Goal: Task Accomplishment & Management: Complete application form

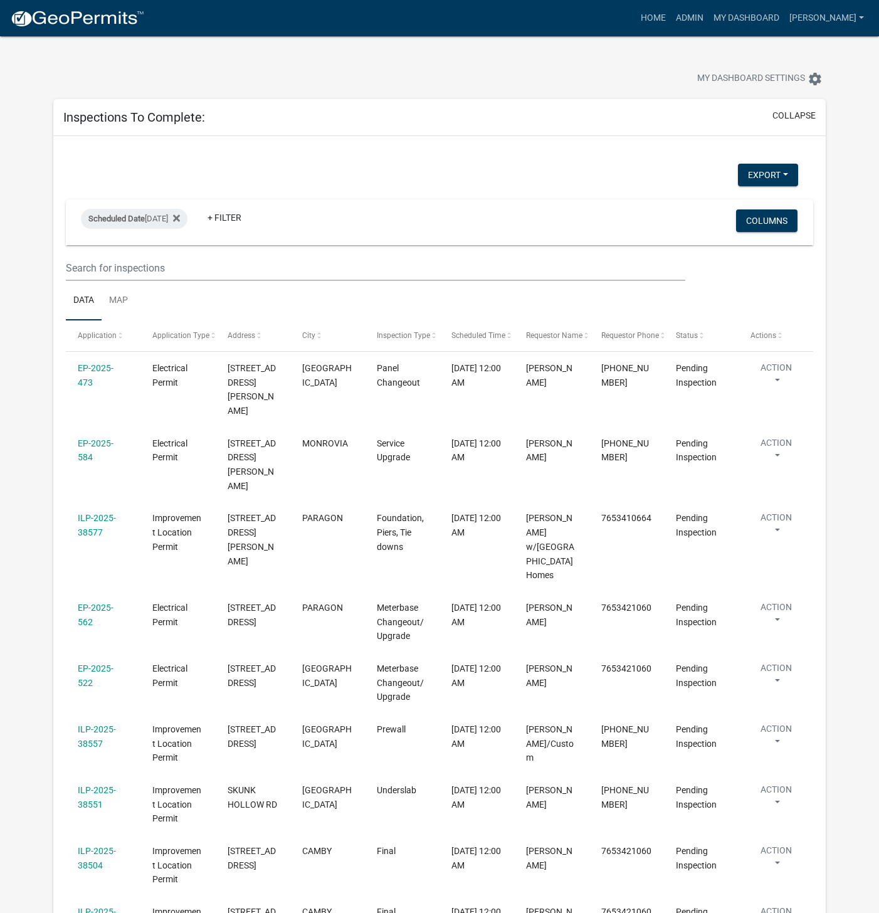
select select "1: 25"
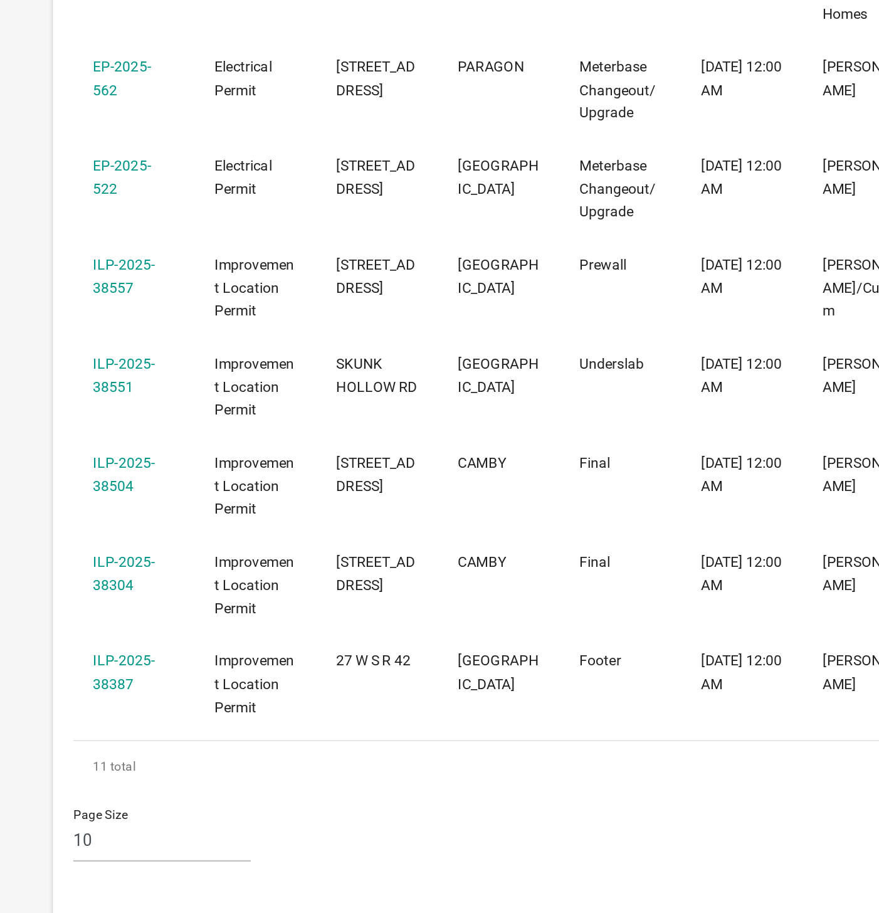
scroll to position [244, 0]
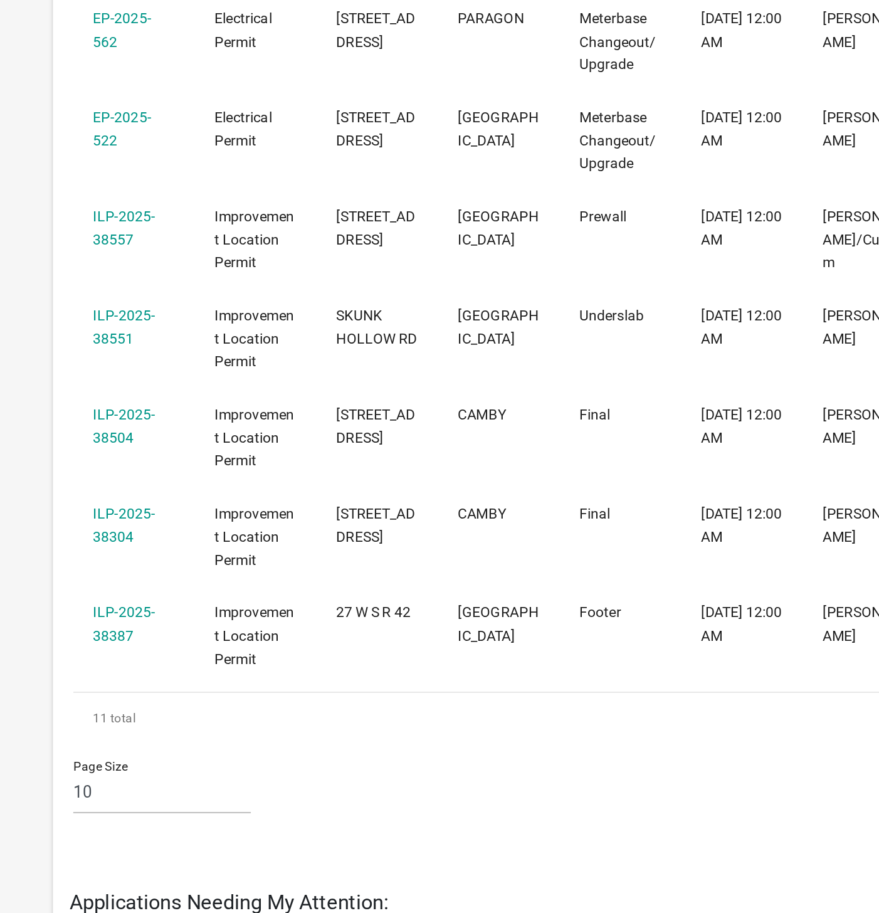
click at [100, 723] on link "ILP-2025-38387" at bounding box center [97, 735] width 38 height 24
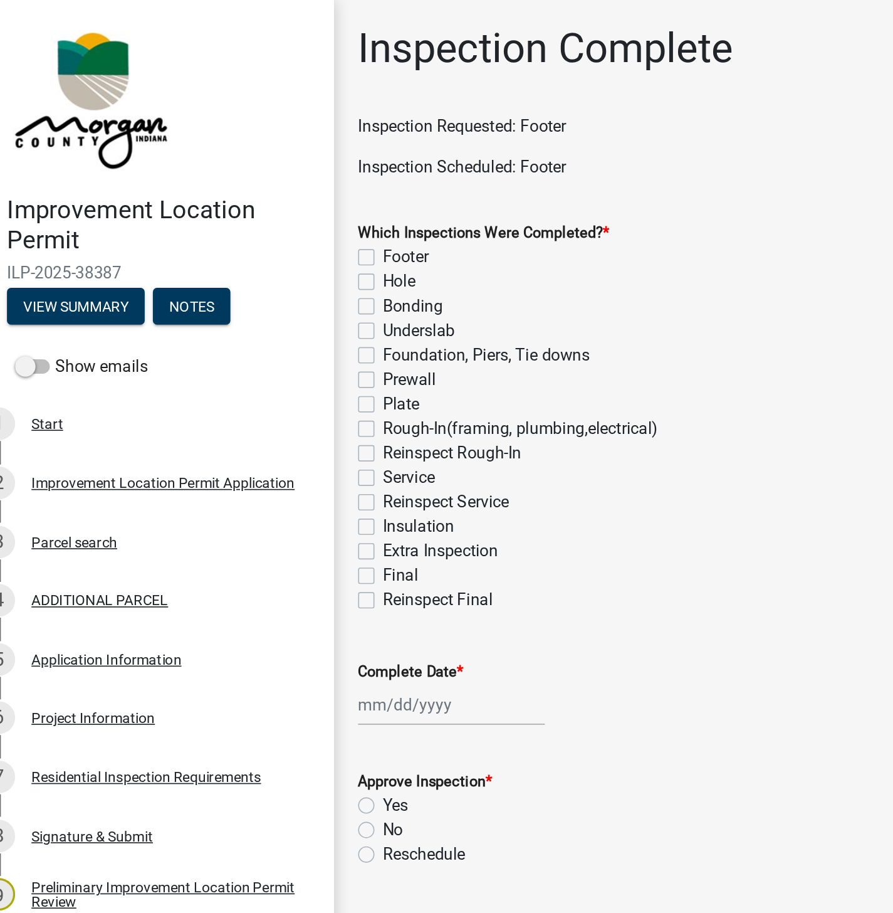
click at [256, 159] on label "Footer" at bounding box center [270, 157] width 28 height 15
click at [256, 159] on input "Footer" at bounding box center [260, 154] width 8 height 8
checkbox input "true"
checkbox input "false"
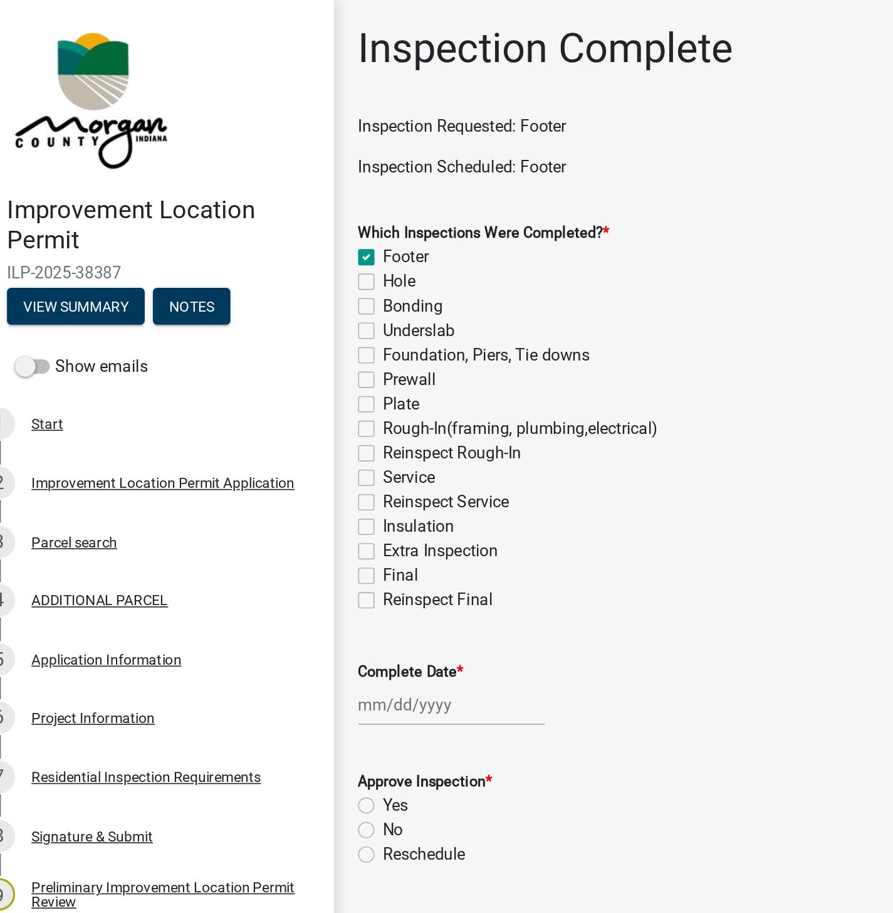
checkbox input "false"
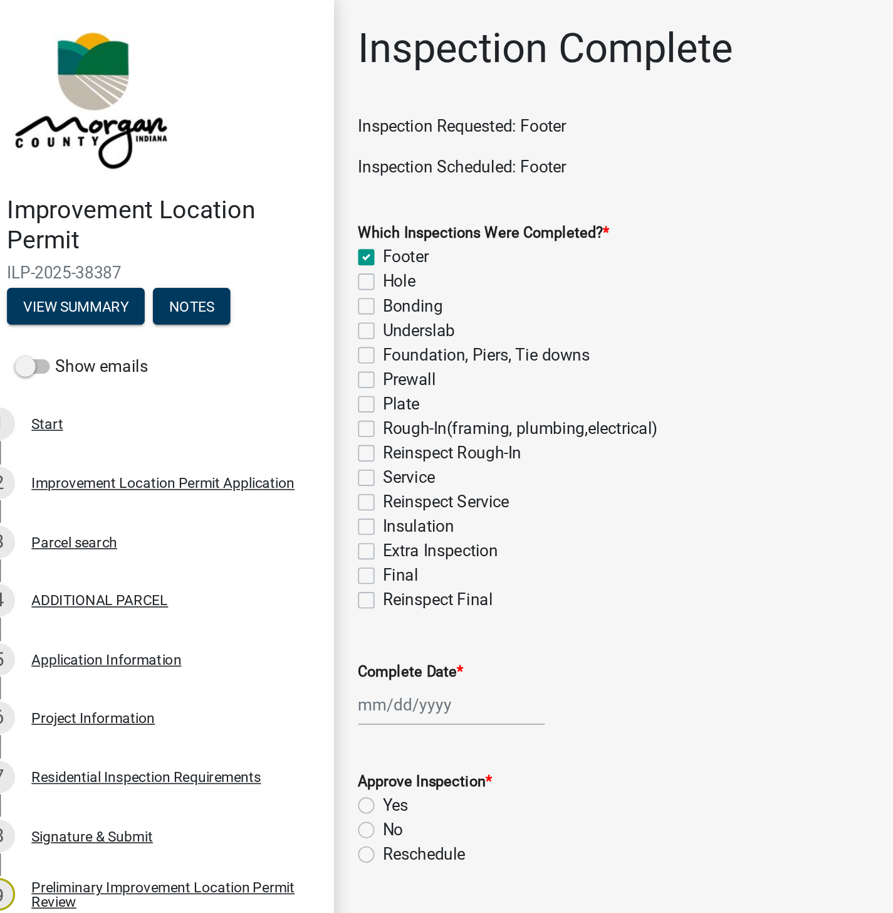
checkbox input "false"
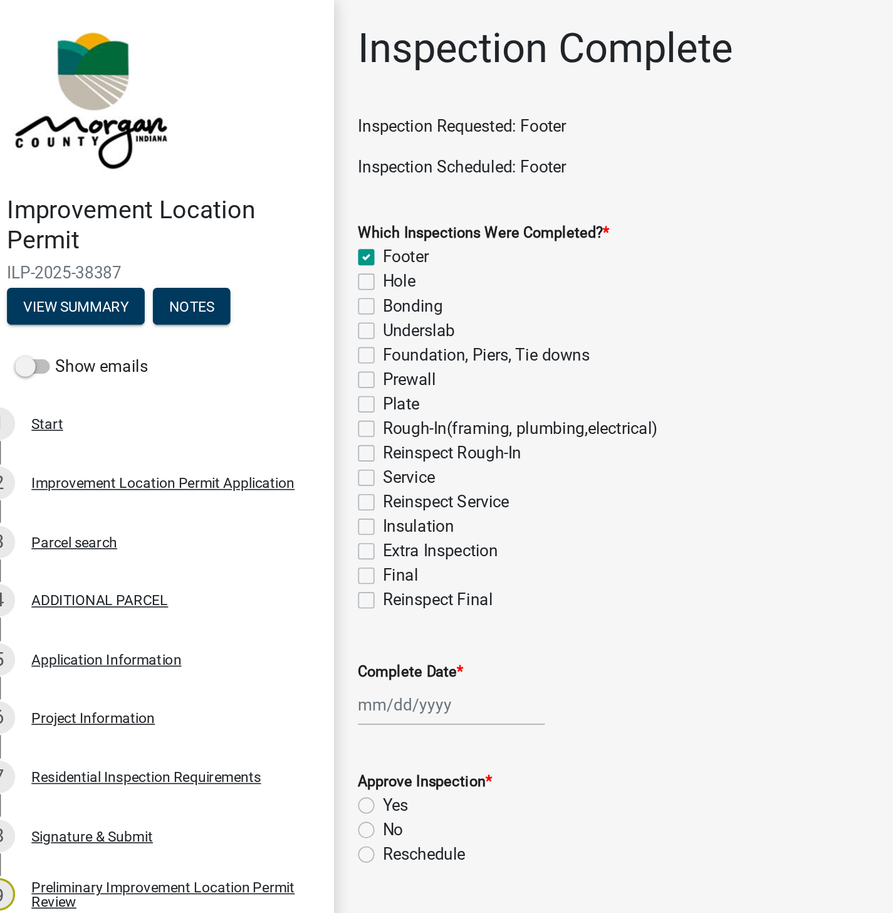
checkbox input "false"
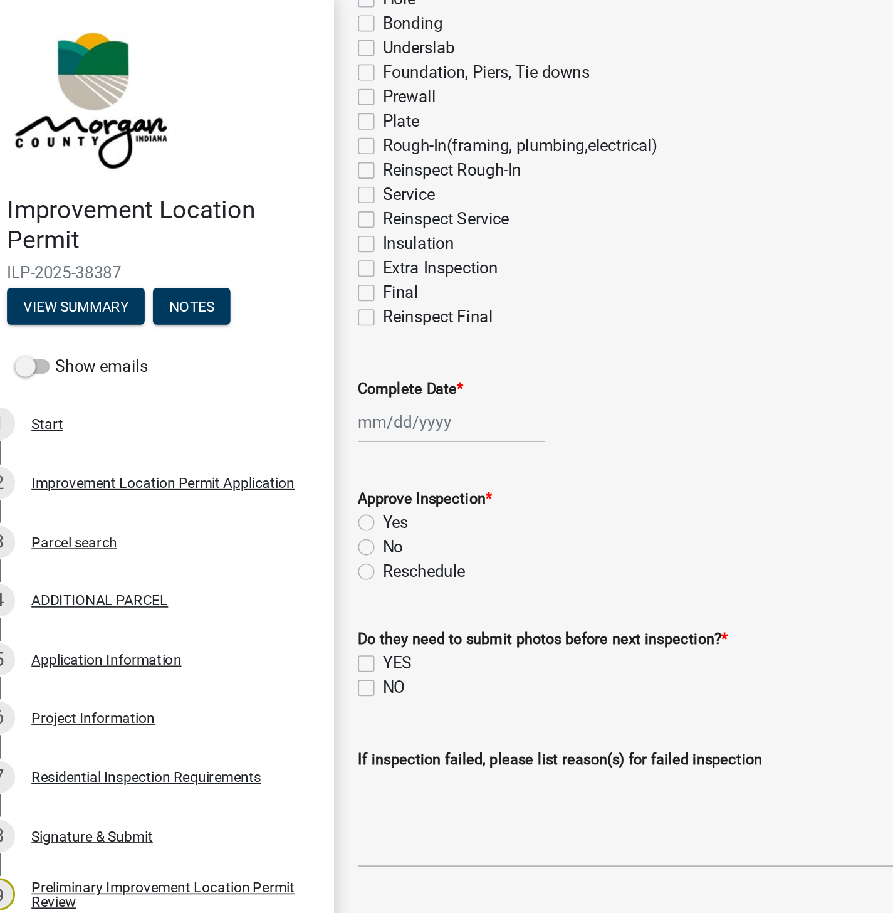
scroll to position [192, 0]
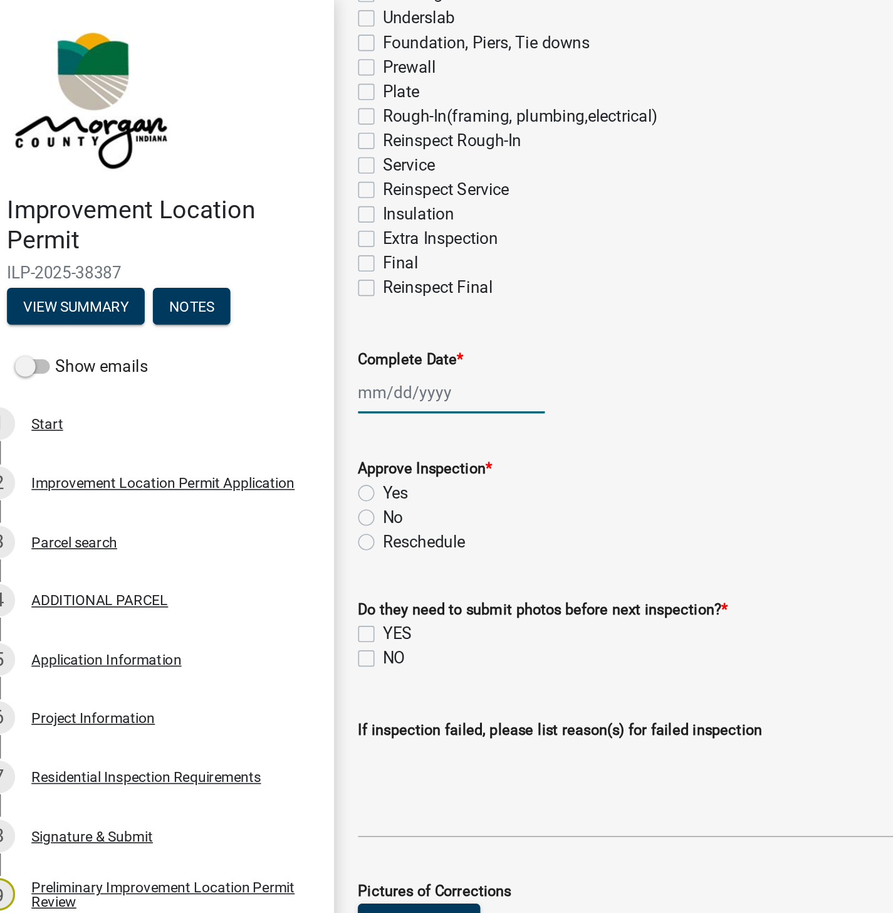
click at [279, 236] on div at bounding box center [298, 241] width 115 height 26
select select "9"
select select "2025"
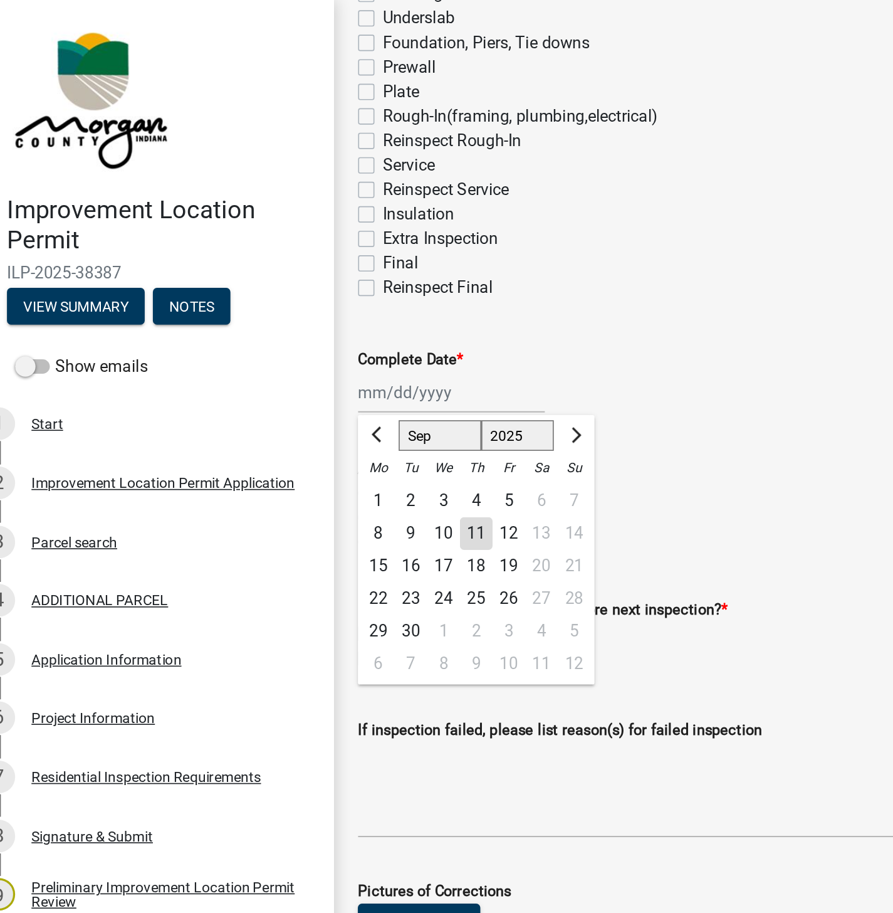
click at [315, 328] on div "11" at bounding box center [313, 328] width 20 height 20
type input "[DATE]"
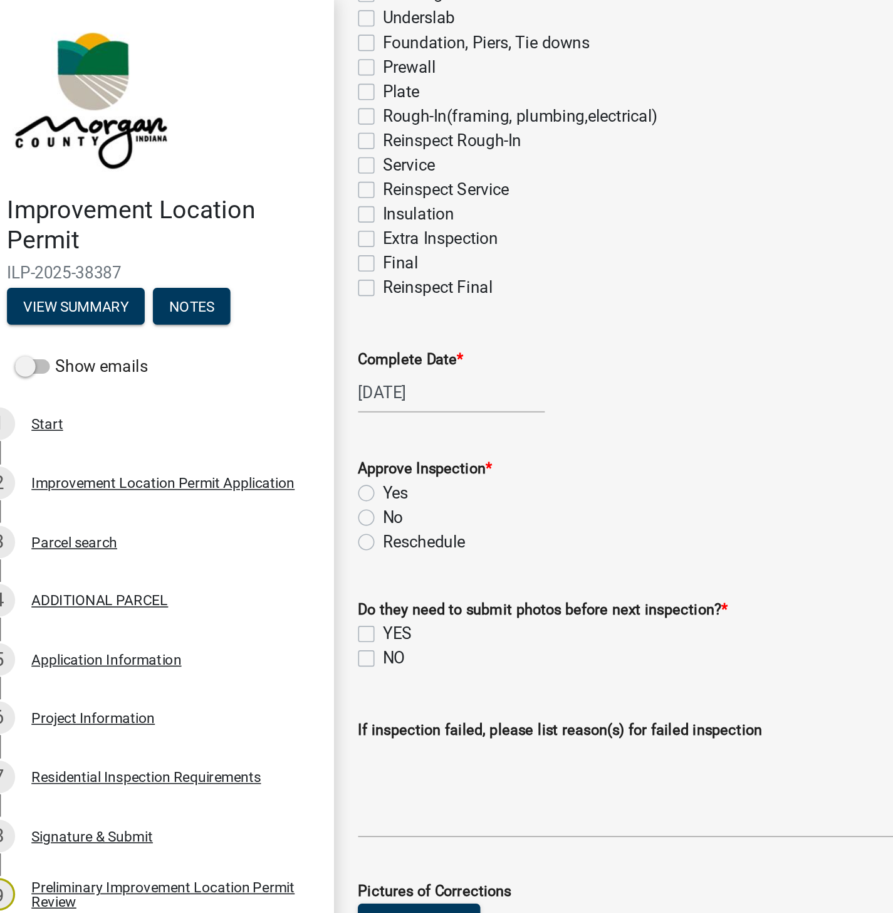
click at [260, 303] on label "Yes" at bounding box center [264, 302] width 16 height 15
click at [260, 303] on input "Yes" at bounding box center [260, 299] width 8 height 8
radio input "true"
click at [256, 409] on label "NO" at bounding box center [263, 404] width 14 height 15
click at [256, 405] on input "NO" at bounding box center [260, 401] width 8 height 8
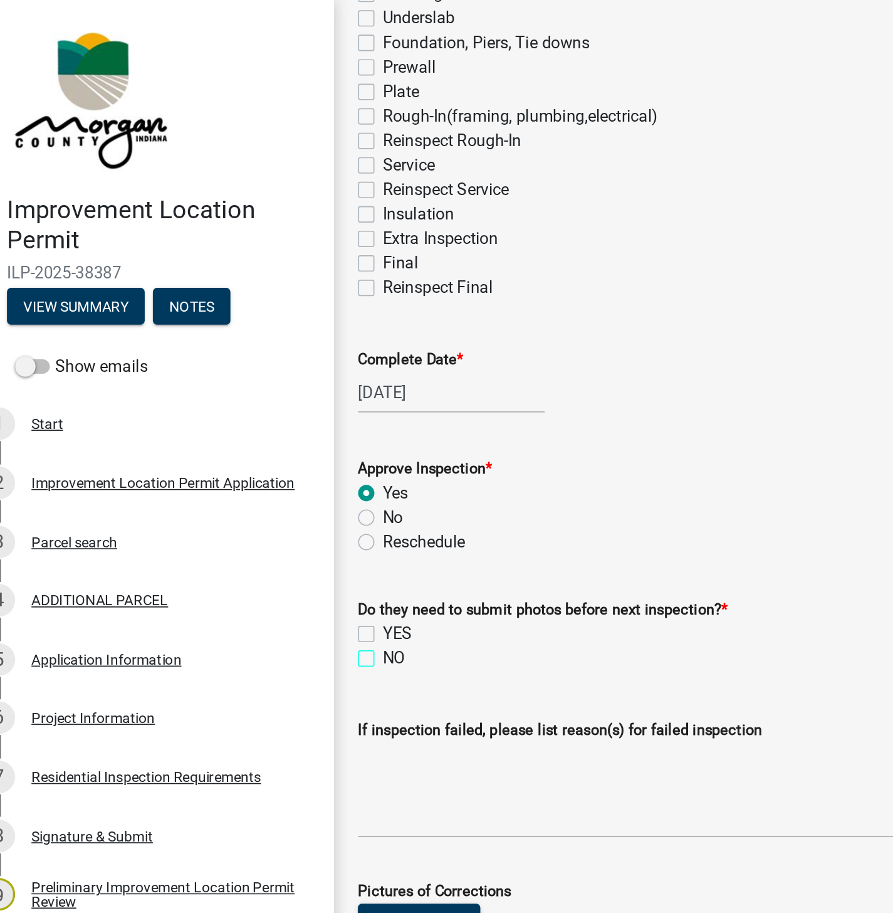
checkbox input "true"
checkbox input "false"
checkbox input "true"
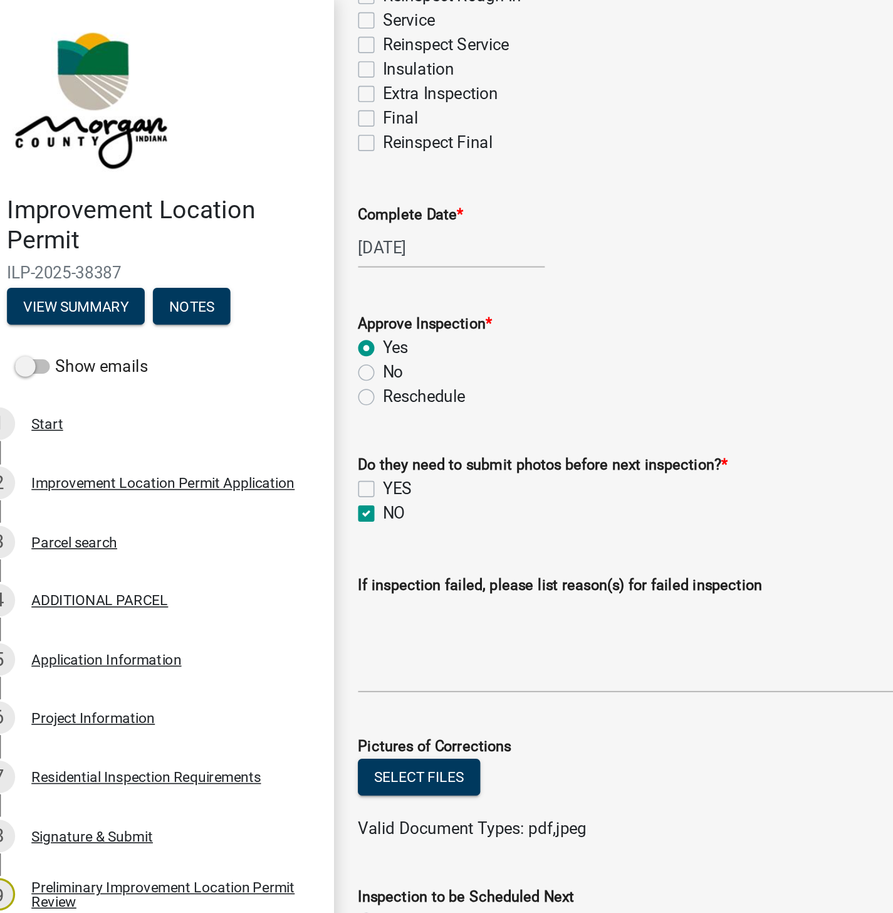
scroll to position [350, 0]
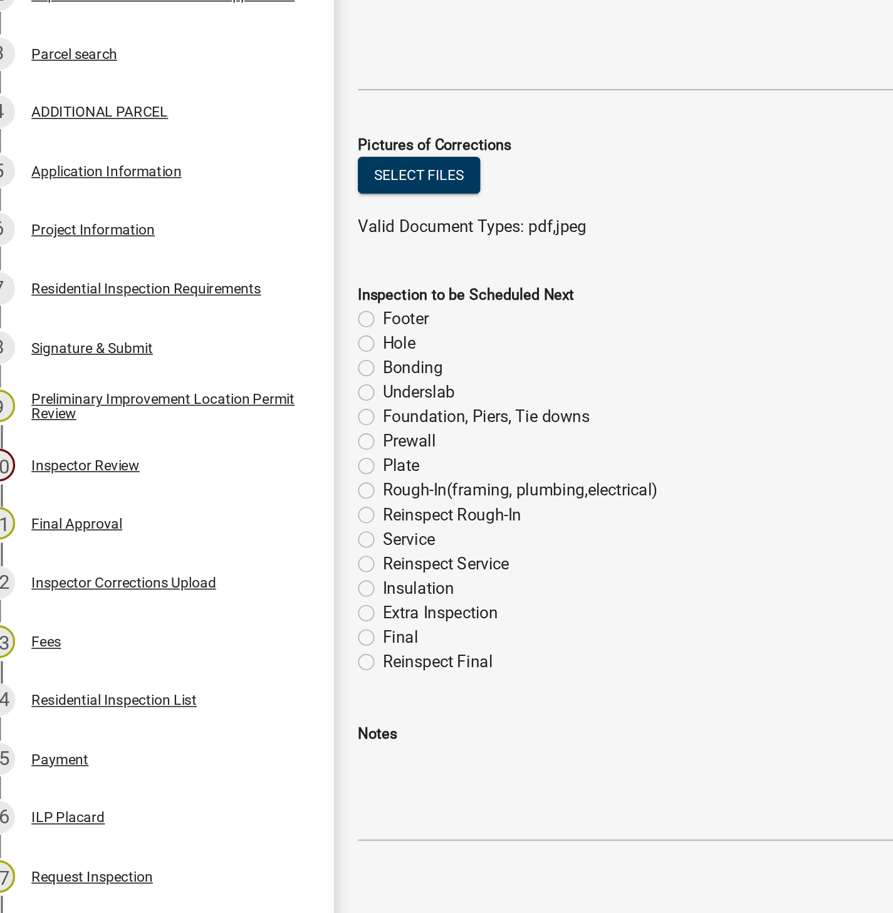
click at [256, 555] on label "Foundation, Piers, Tie downs" at bounding box center [319, 555] width 127 height 15
click at [256, 555] on input "Foundation, Piers, Tie downs" at bounding box center [260, 552] width 8 height 8
radio input "true"
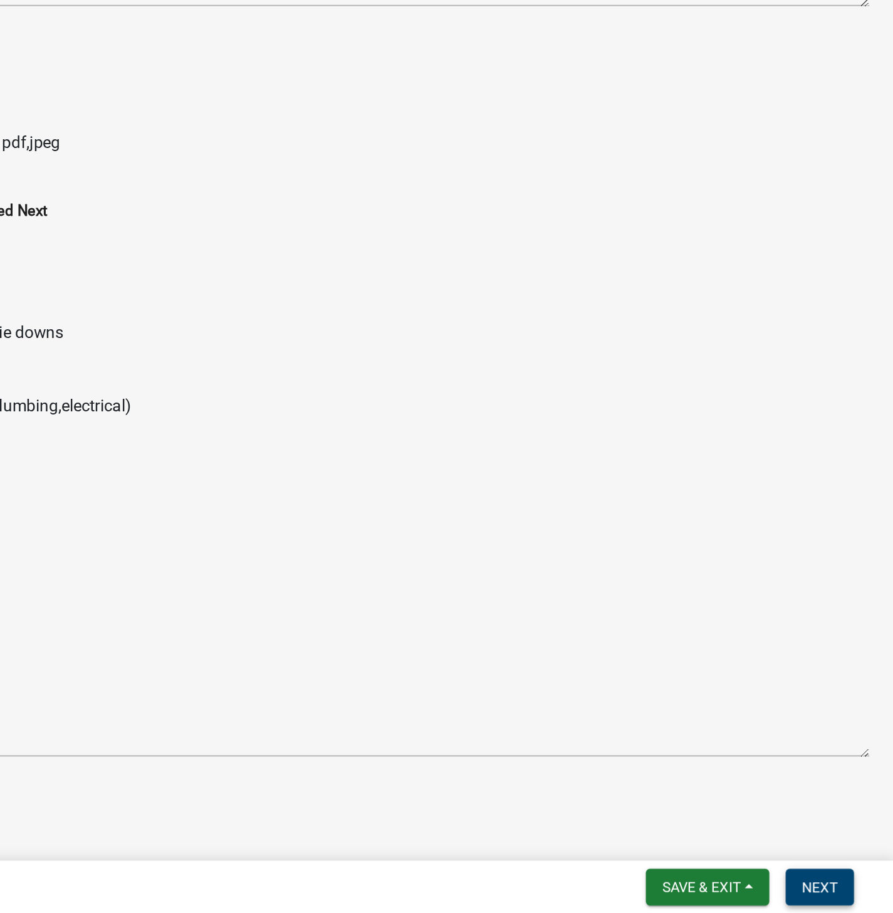
click at [851, 899] on span "Next" at bounding box center [848, 896] width 22 height 10
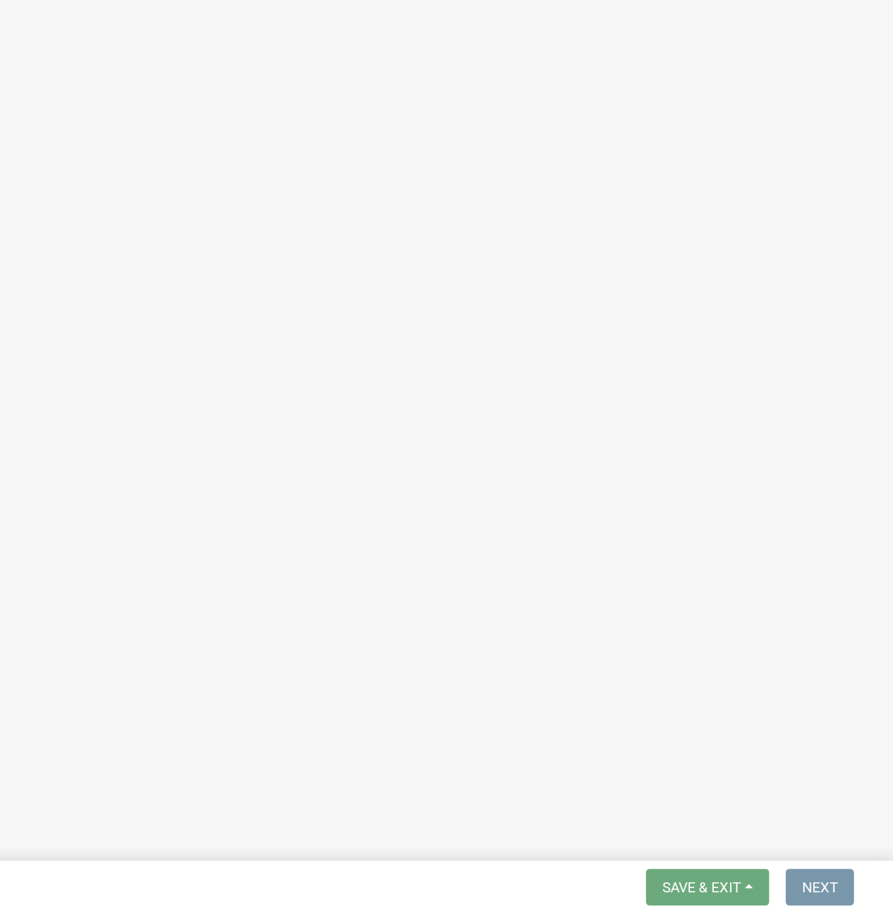
scroll to position [0, 0]
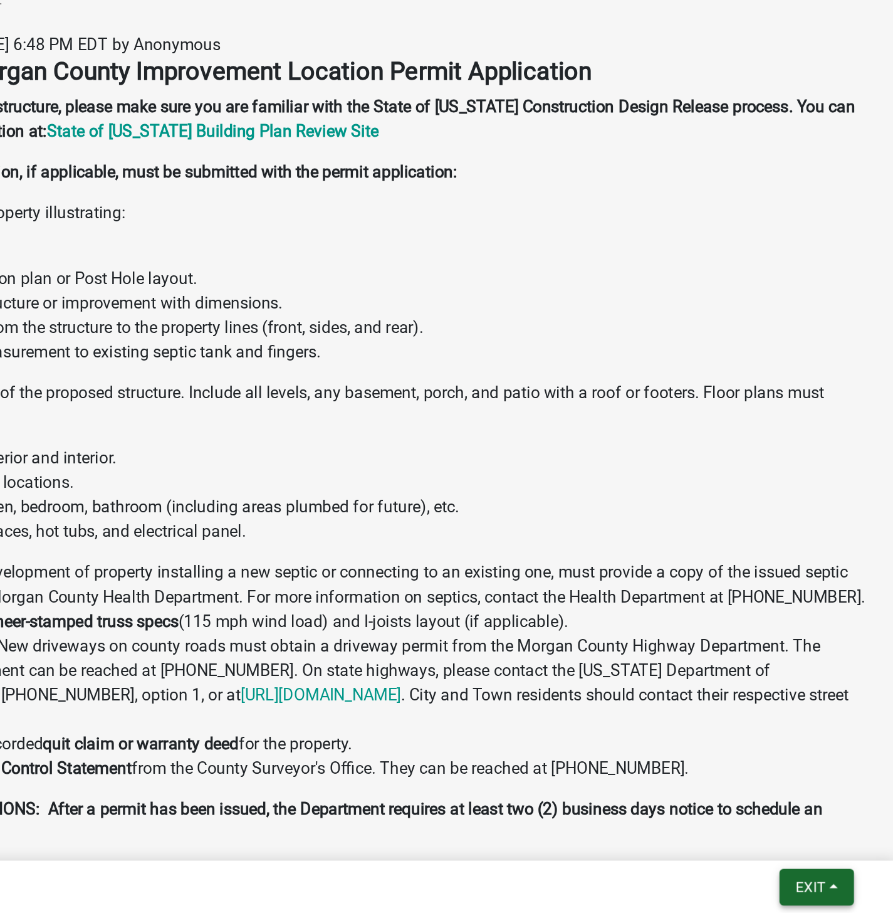
click at [841, 905] on button "Exit" at bounding box center [846, 896] width 46 height 23
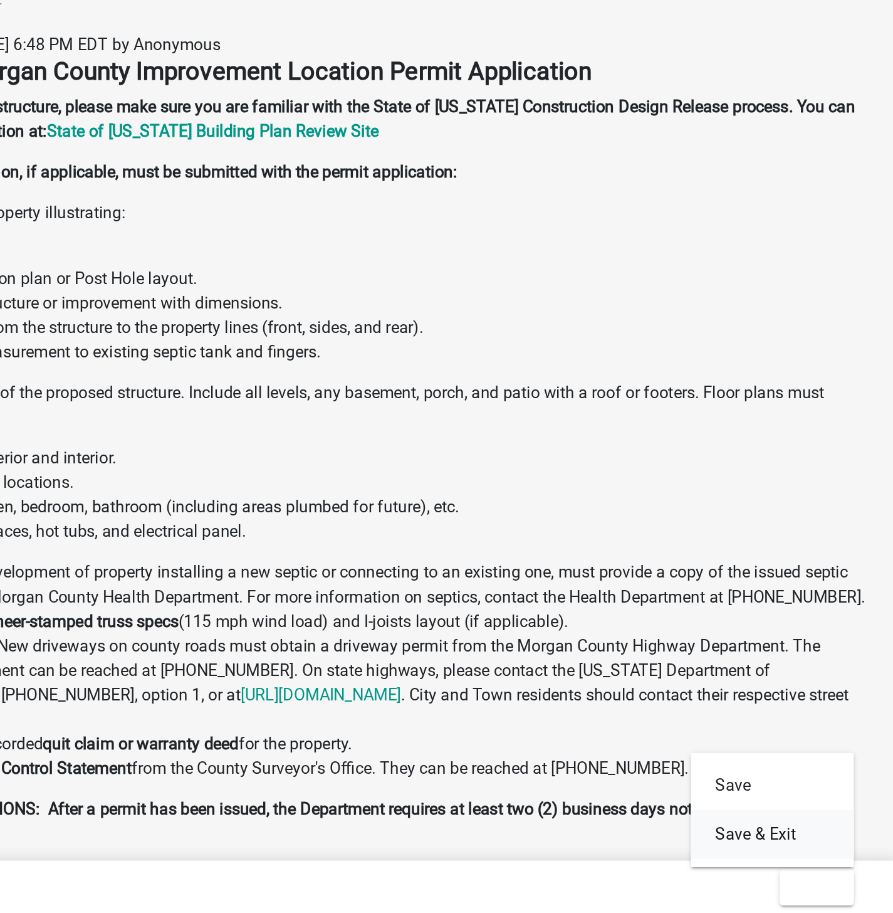
click at [818, 869] on button "Save & Exit" at bounding box center [818, 864] width 100 height 30
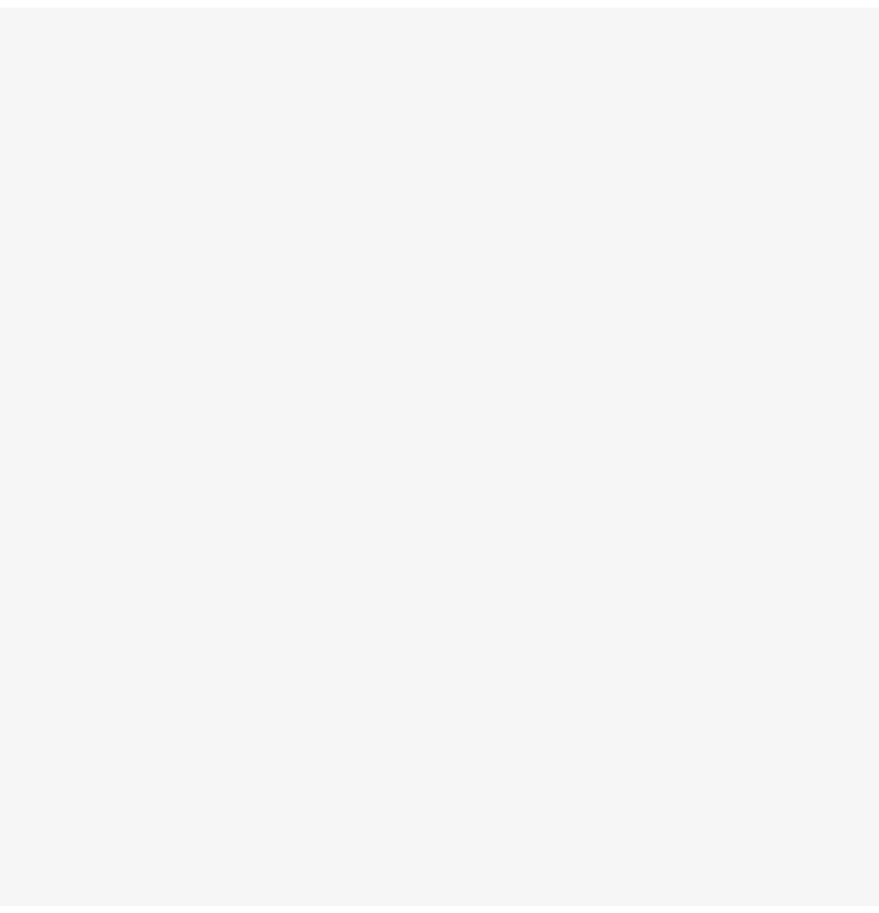
scroll to position [36, 0]
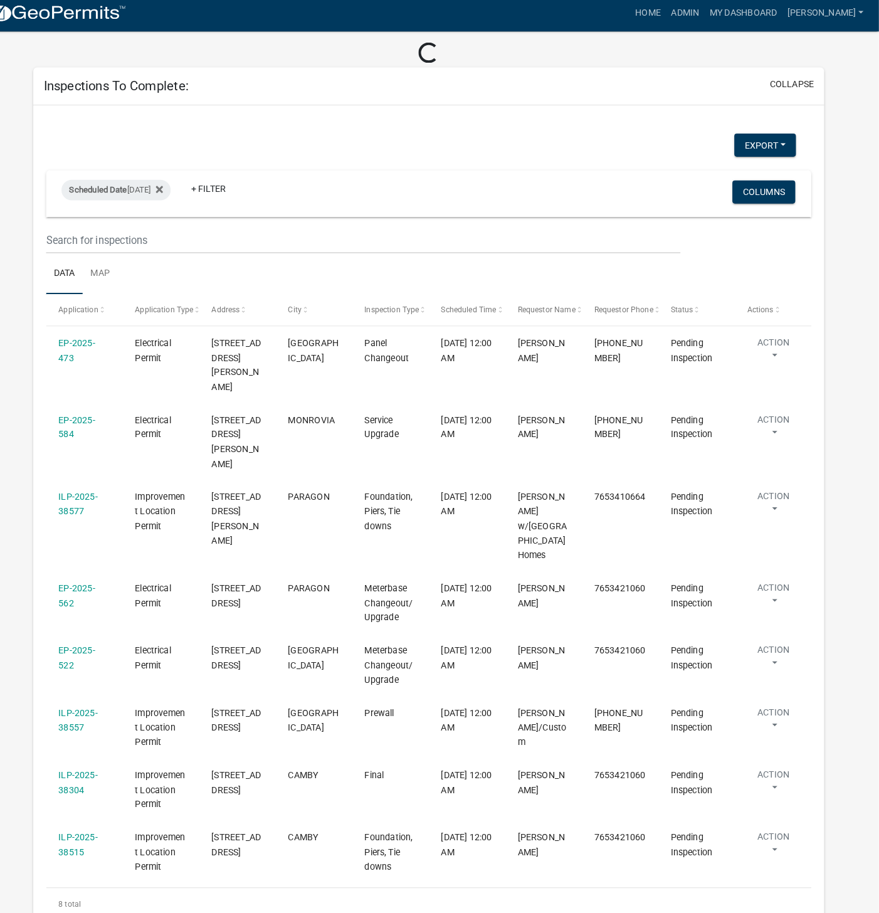
scroll to position [50, 0]
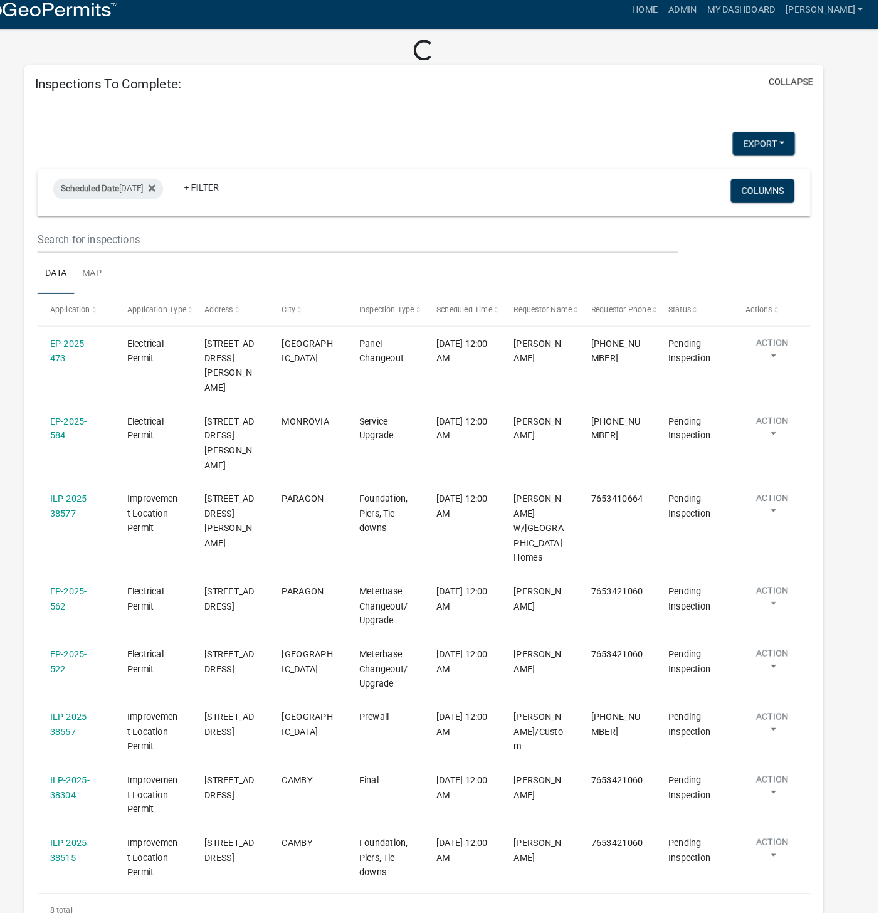
select select "1: 25"
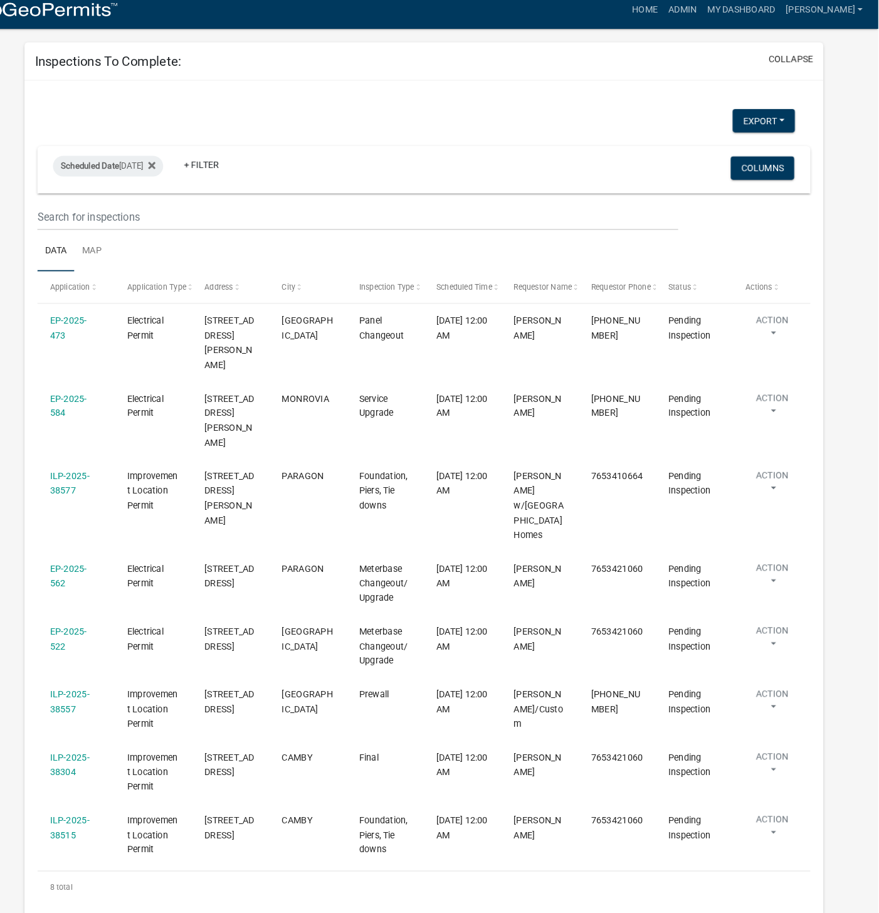
scroll to position [47, 0]
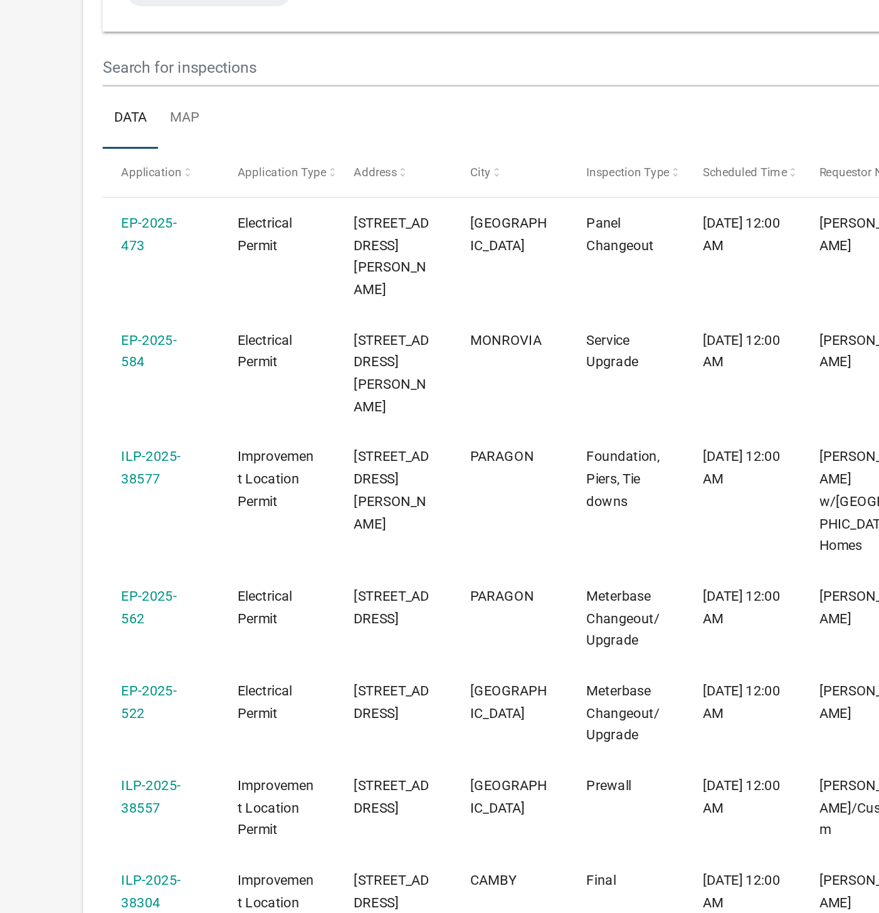
click at [111, 466] on link "ILP-2025-38577" at bounding box center [97, 478] width 38 height 24
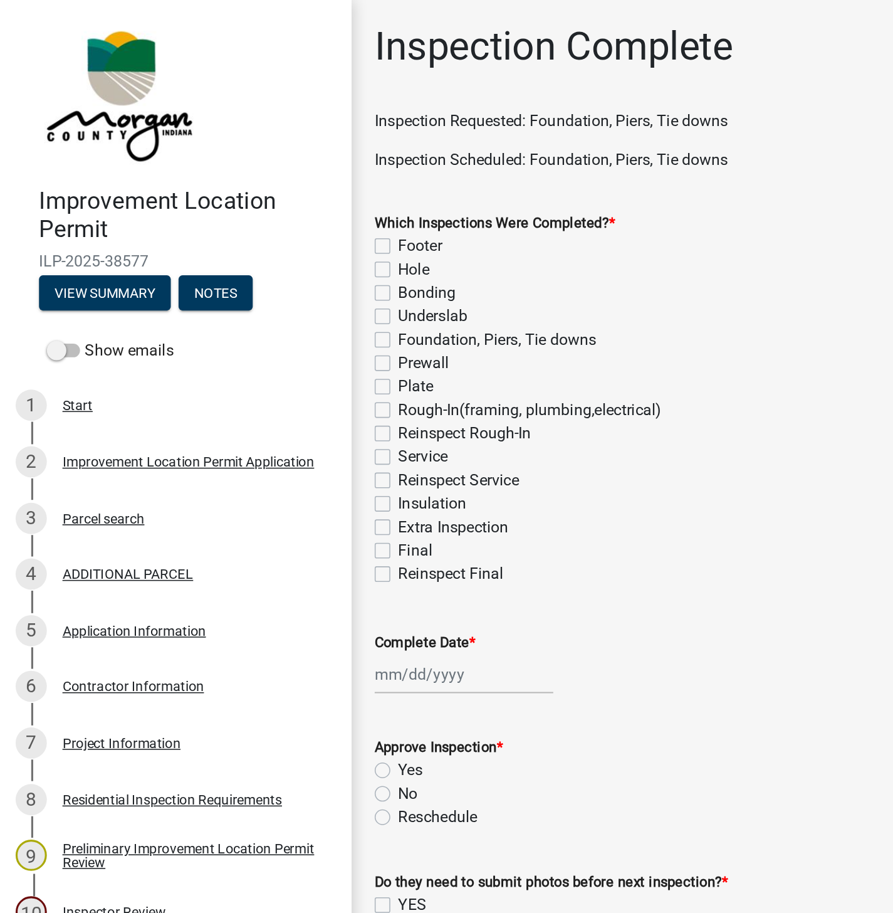
click at [256, 218] on label "Foundation, Piers, Tie downs" at bounding box center [319, 218] width 127 height 15
click at [256, 218] on input "Foundation, Piers, Tie downs" at bounding box center [260, 215] width 8 height 8
checkbox input "true"
checkbox input "false"
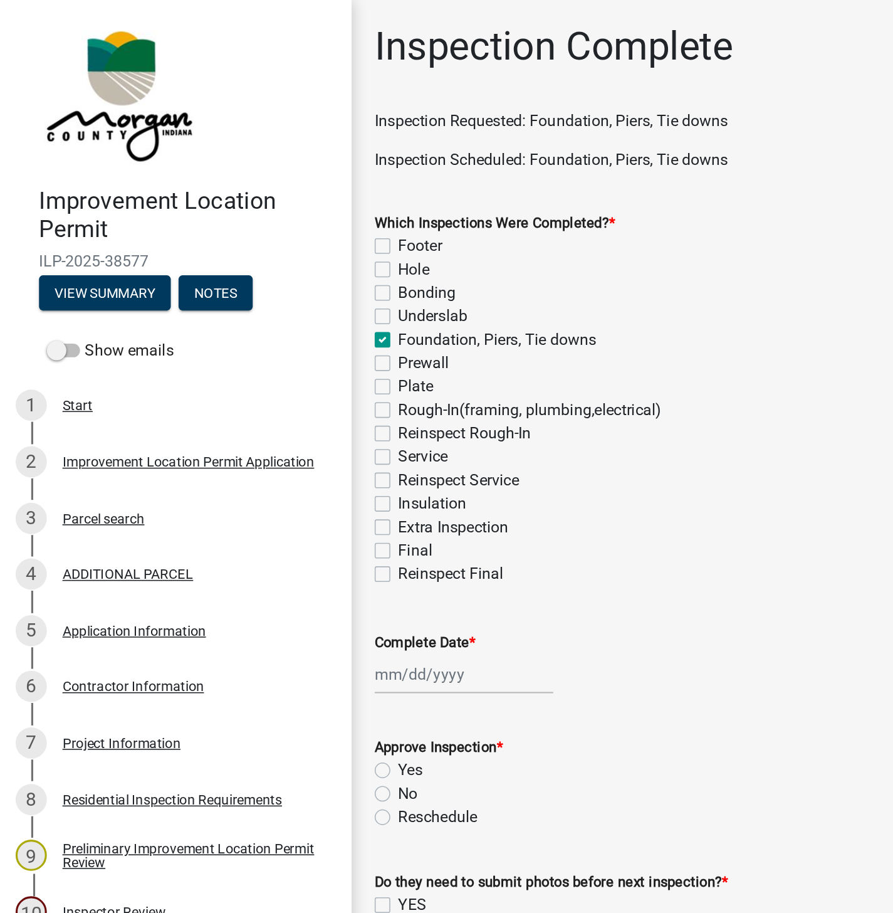
checkbox input "false"
checkbox input "true"
checkbox input "false"
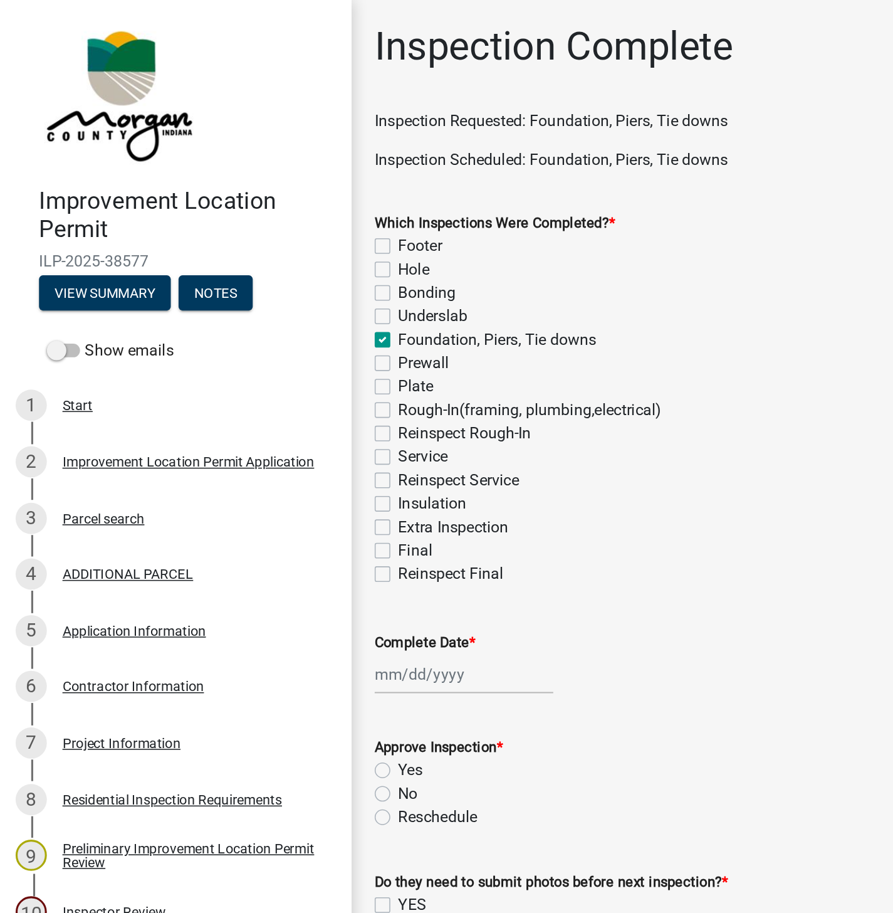
checkbox input "false"
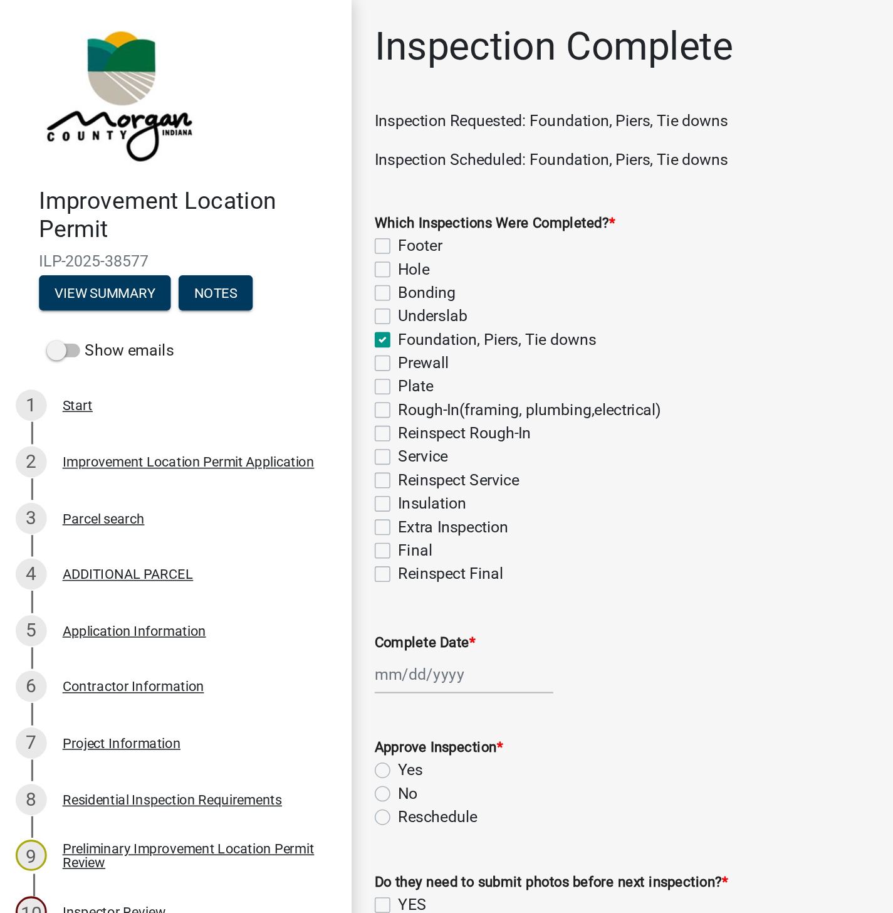
checkbox input "false"
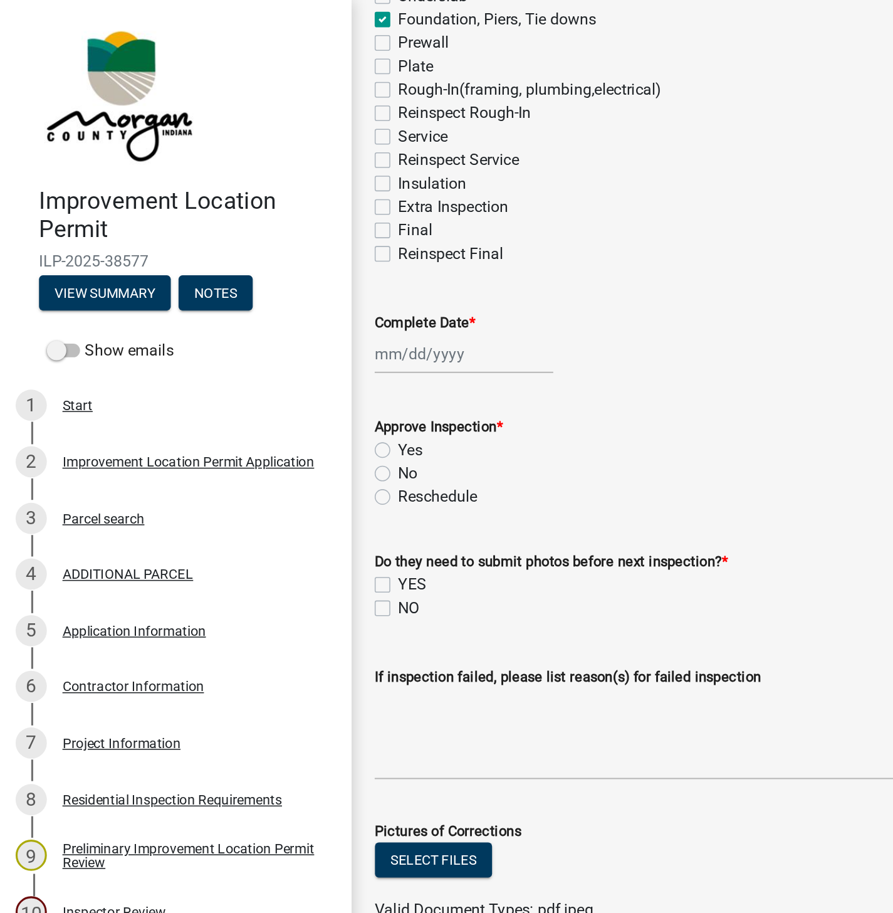
scroll to position [207, 0]
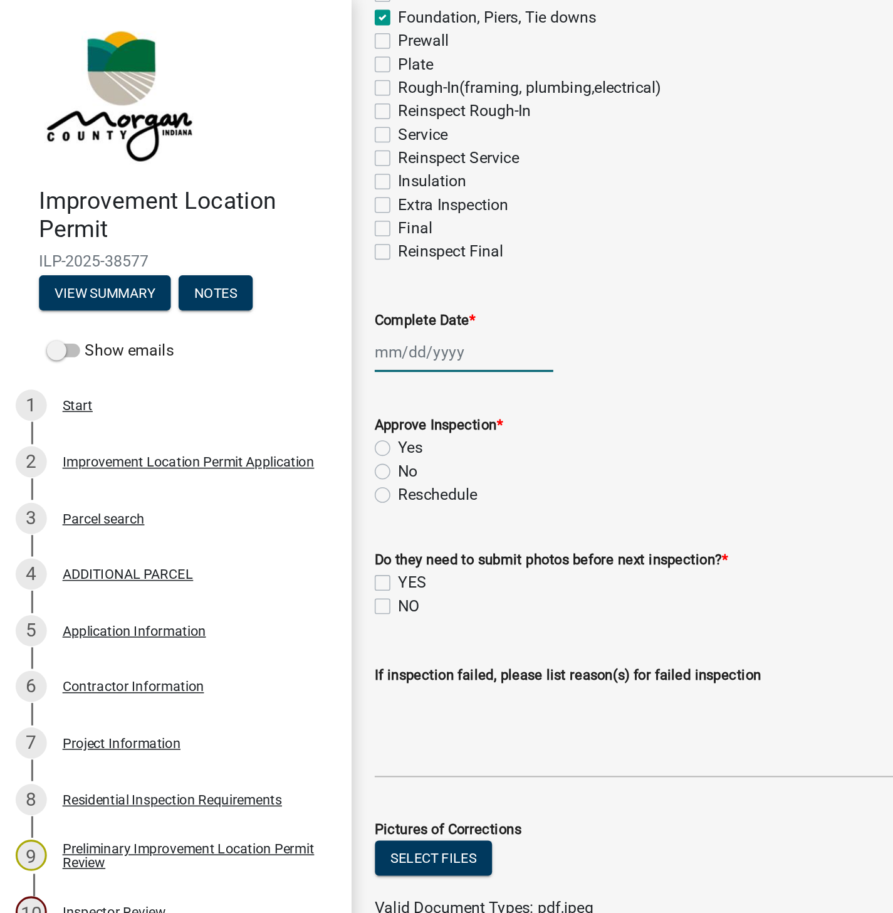
click at [269, 226] on div at bounding box center [298, 226] width 115 height 26
select select "9"
select select "2025"
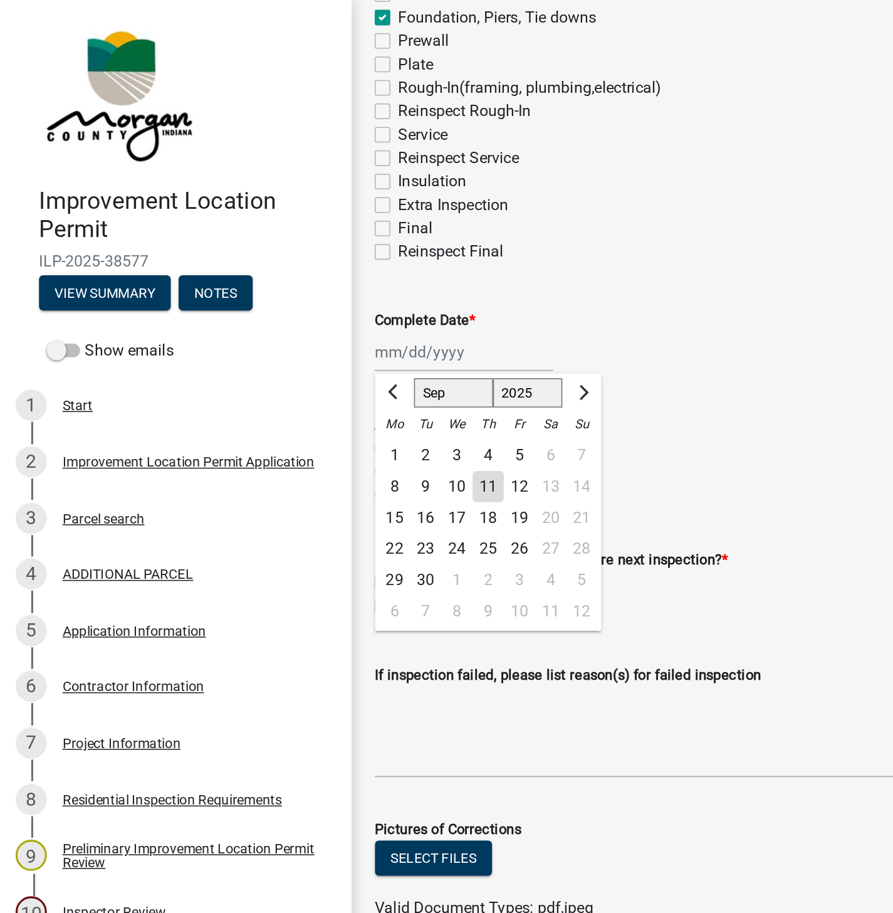
click at [318, 313] on div "11" at bounding box center [313, 313] width 20 height 20
type input "[DATE]"
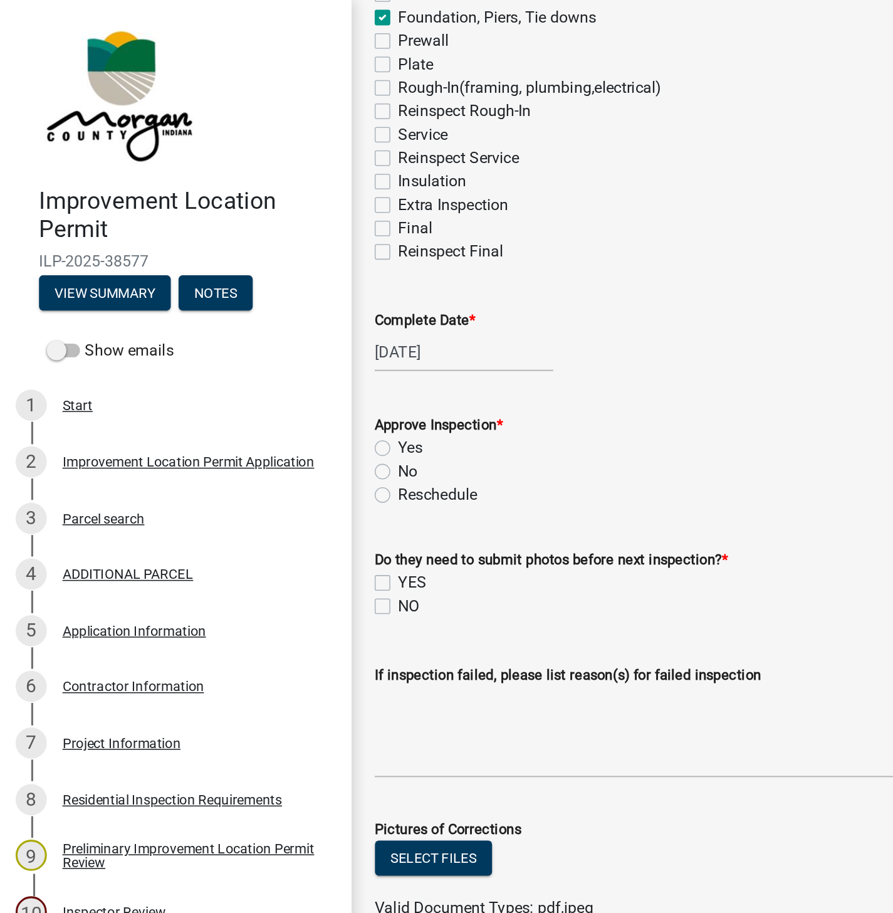
click at [256, 291] on label "Yes" at bounding box center [264, 287] width 16 height 15
click at [256, 288] on input "Yes" at bounding box center [260, 284] width 8 height 8
radio input "true"
click at [256, 392] on label "NO" at bounding box center [263, 389] width 14 height 15
click at [256, 390] on input "NO" at bounding box center [260, 386] width 8 height 8
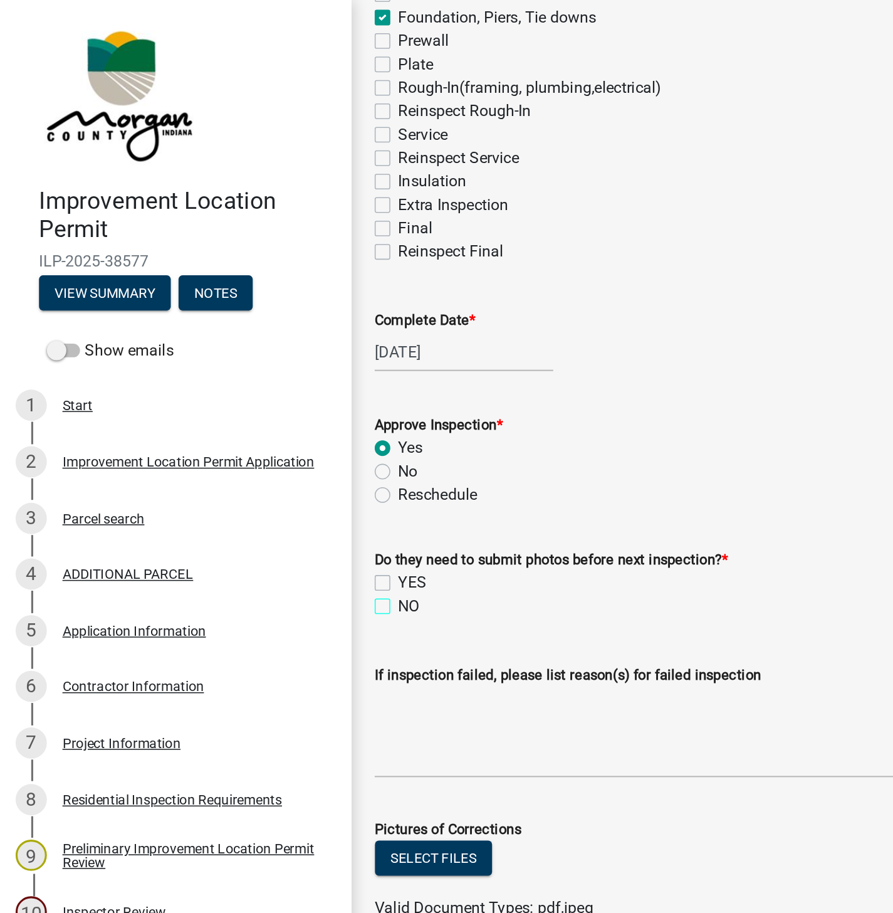
checkbox input "true"
checkbox input "false"
checkbox input "true"
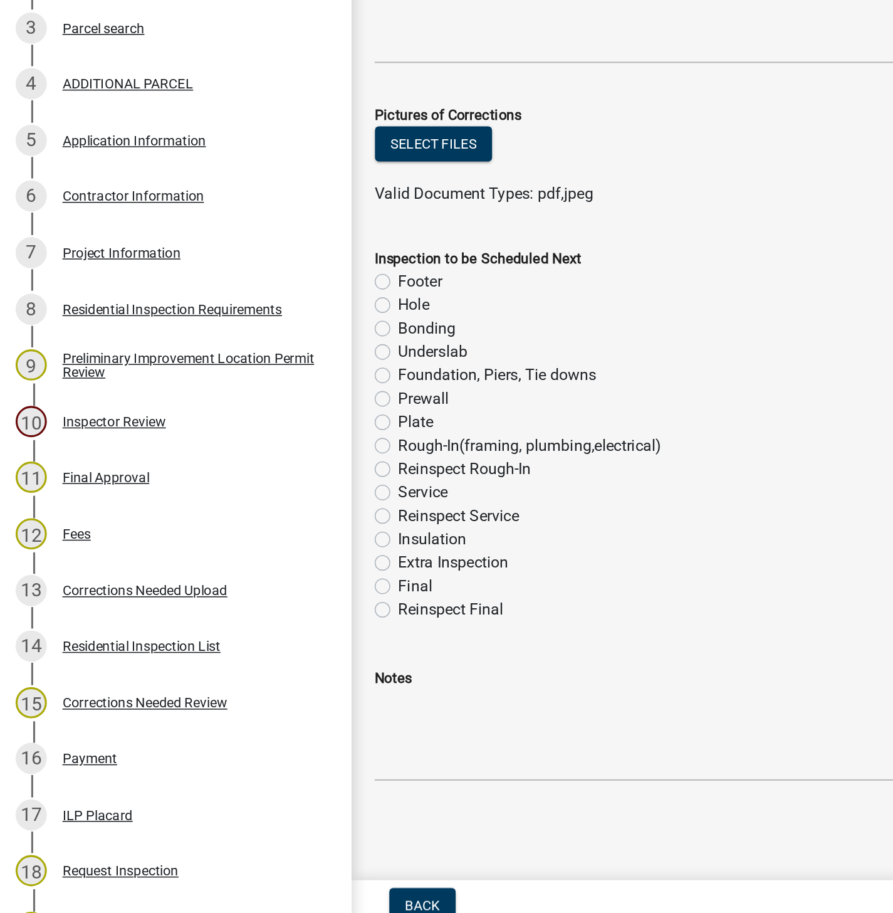
scroll to position [0, 0]
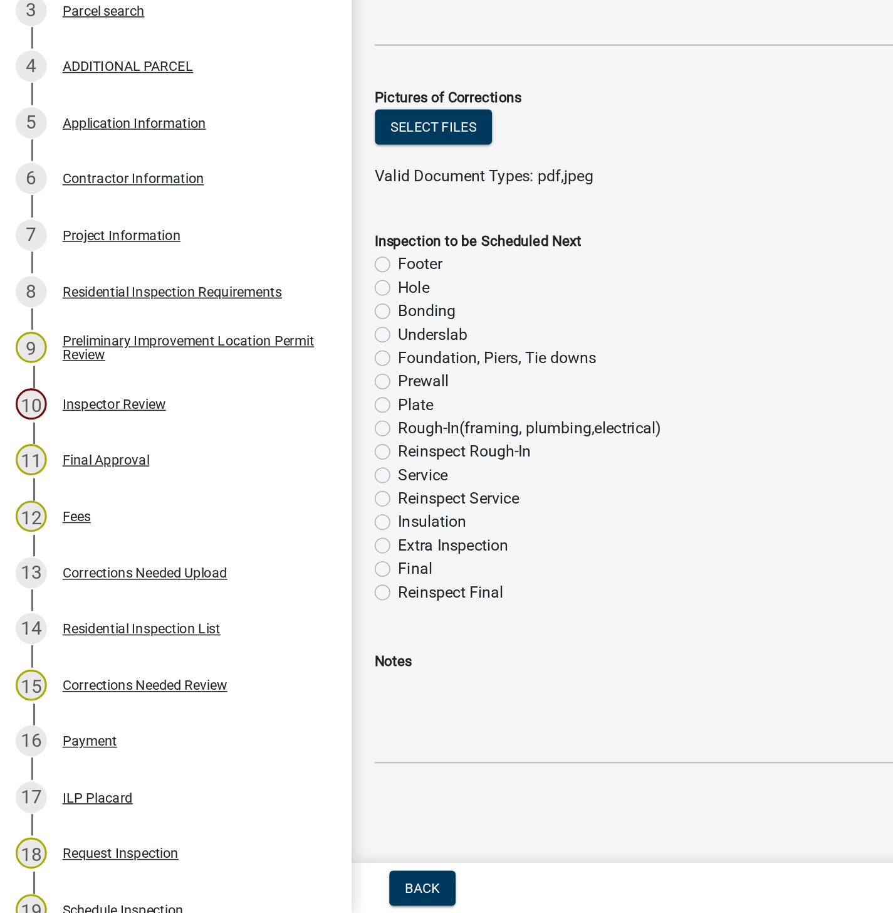
click at [256, 600] on label "Rough-In(framing, plumbing,electrical)" at bounding box center [340, 601] width 169 height 15
click at [256, 600] on input "Rough-In(framing, plumbing,electrical)" at bounding box center [260, 598] width 8 height 8
radio input "true"
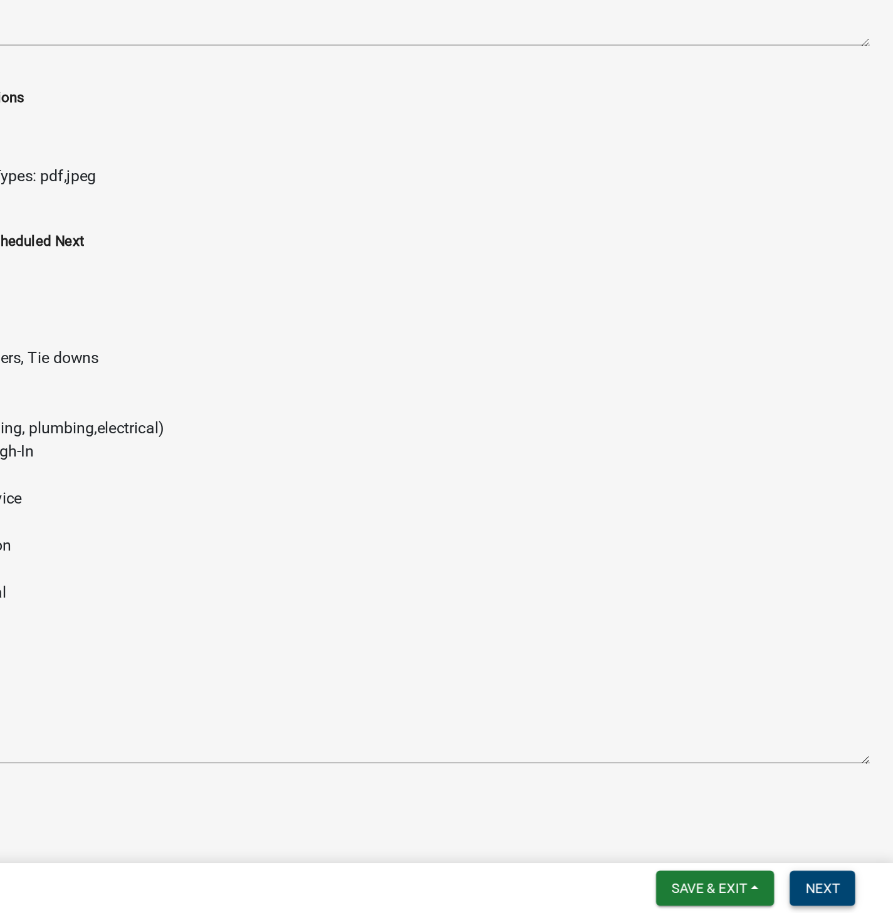
click at [852, 897] on span "Next" at bounding box center [848, 896] width 22 height 10
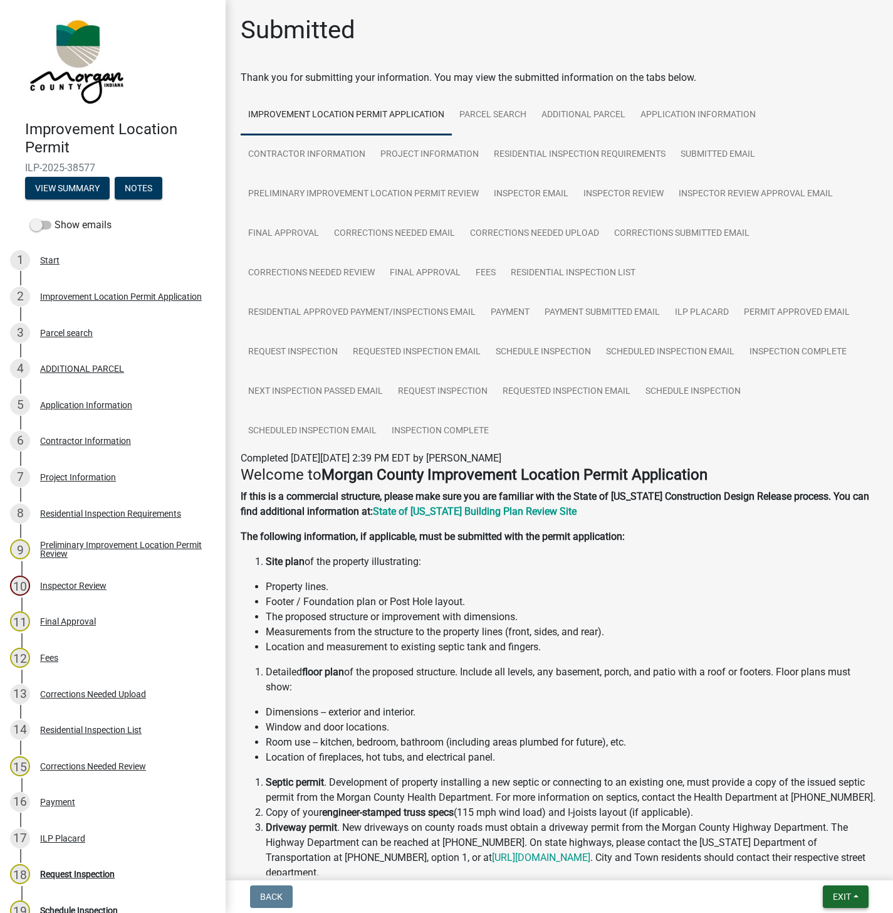
click at [844, 890] on button "Exit" at bounding box center [846, 896] width 46 height 23
click at [826, 867] on button "Save & Exit" at bounding box center [818, 864] width 100 height 30
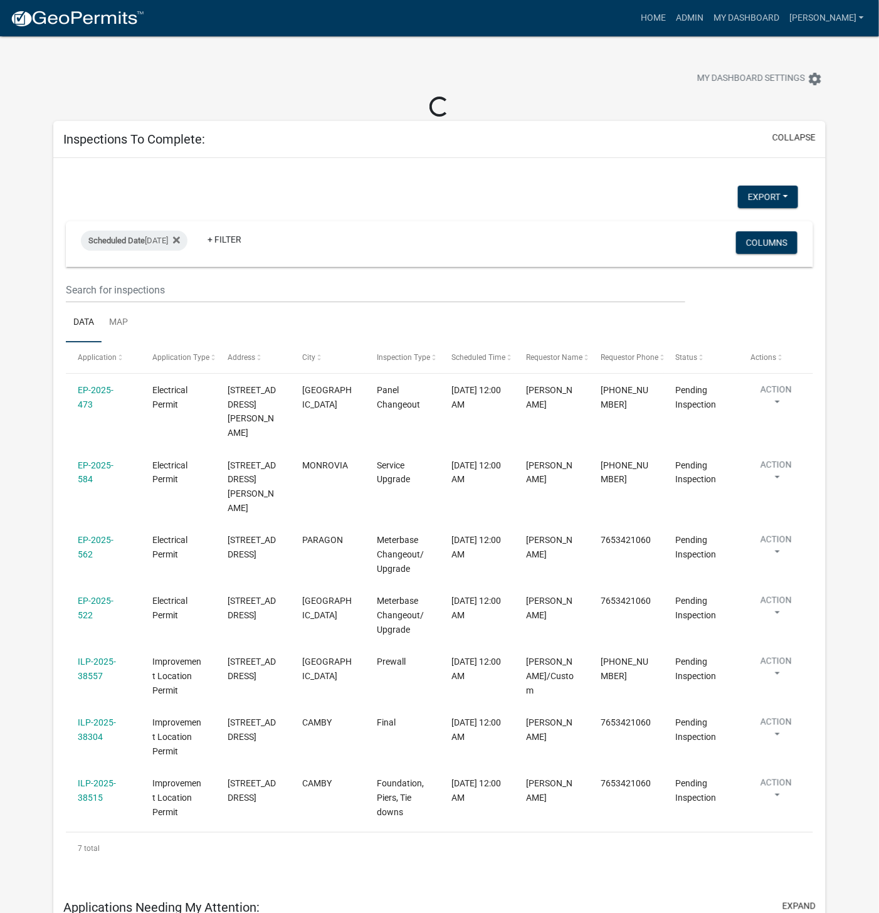
select select "1: 25"
